Goal: Entertainment & Leisure: Consume media (video, audio)

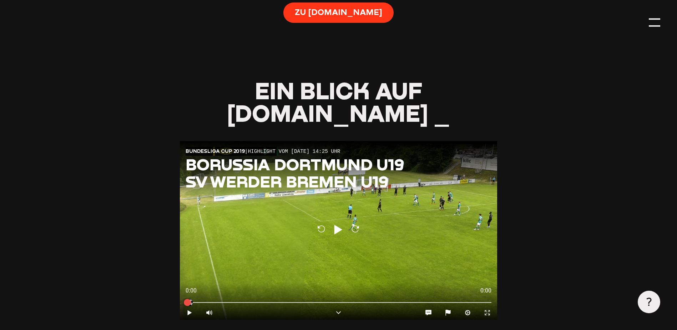
type input "0.8"
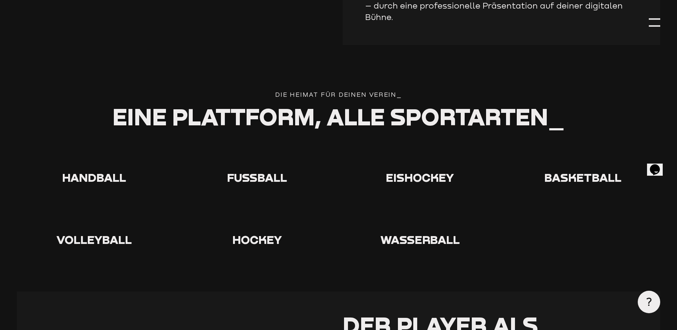
scroll to position [1320, 0]
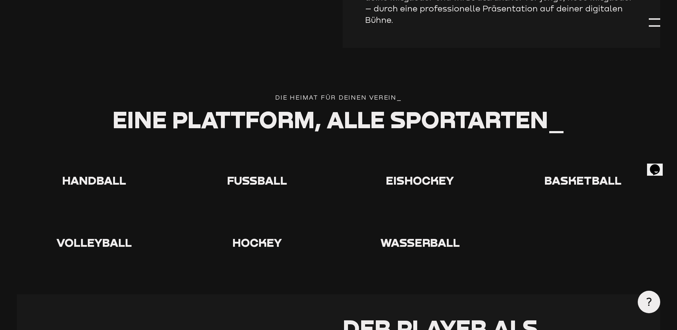
click at [410, 148] on icon at bounding box center [420, 159] width 23 height 23
click at [429, 148] on icon at bounding box center [420, 159] width 23 height 23
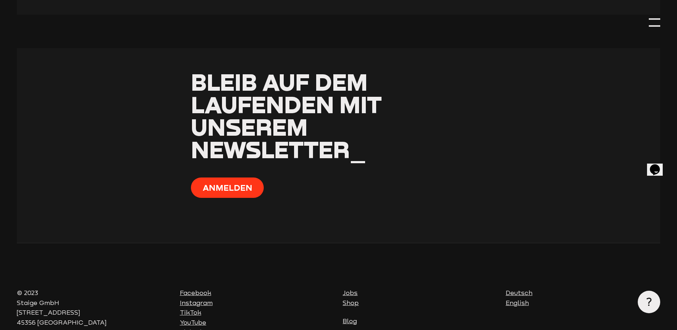
scroll to position [3361, 0]
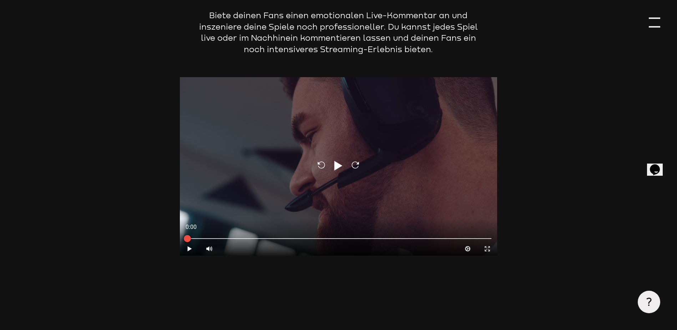
click at [656, 21] on div at bounding box center [654, 22] width 11 height 11
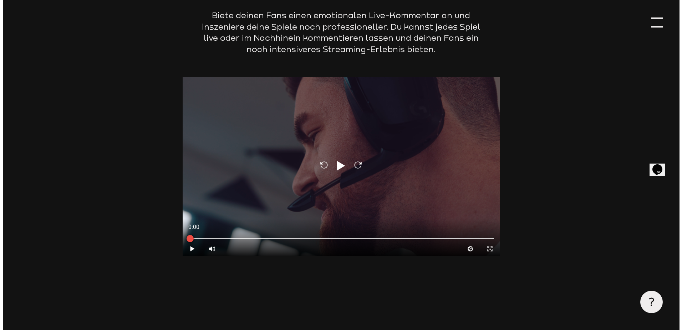
scroll to position [2043, 0]
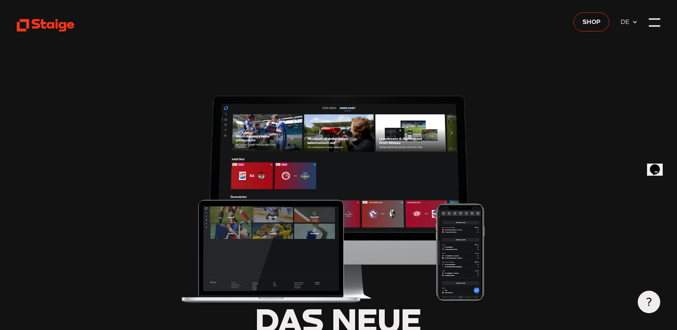
type input "0.8"
click at [59, 30] on icon at bounding box center [45, 25] width 57 height 14
